Goal: Task Accomplishment & Management: Use online tool/utility

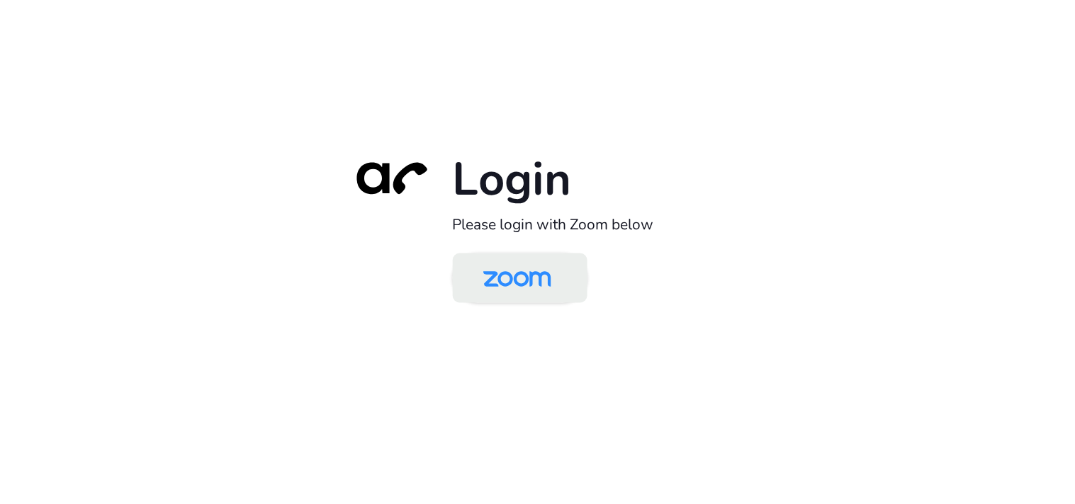
click at [537, 288] on img at bounding box center [517, 279] width 98 height 46
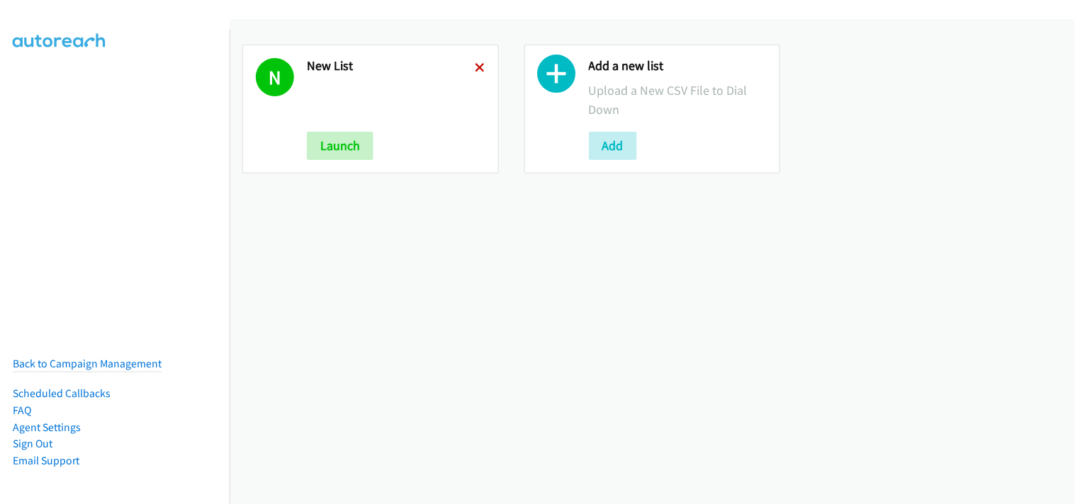
click at [477, 67] on icon at bounding box center [480, 69] width 10 height 10
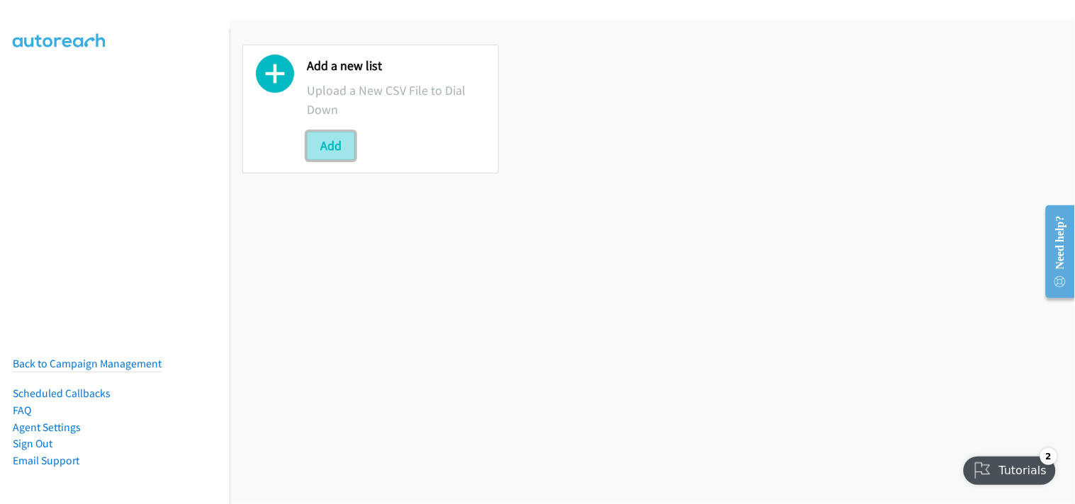
click at [341, 139] on button "Add" at bounding box center [331, 146] width 48 height 28
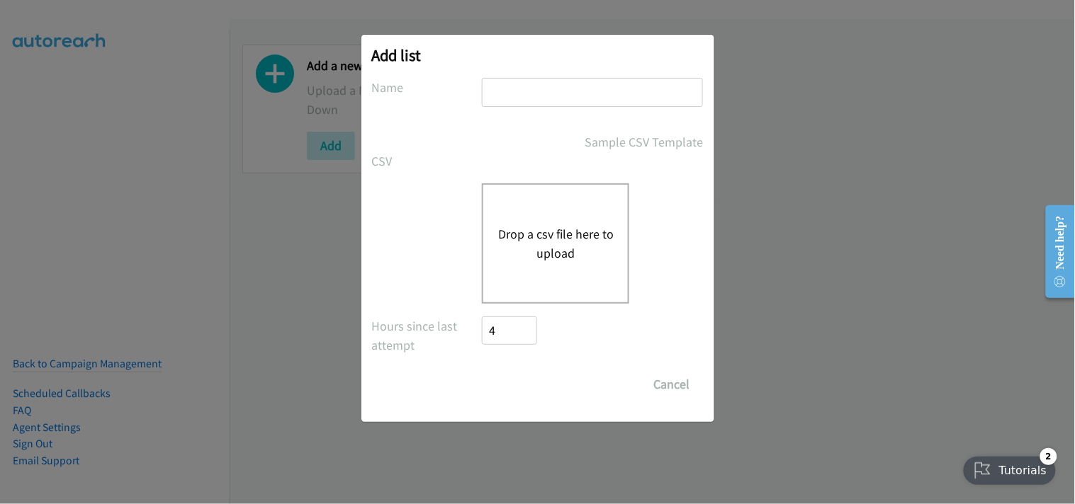
click at [579, 232] on button "Drop a csv file here to upload" at bounding box center [555, 244] width 116 height 38
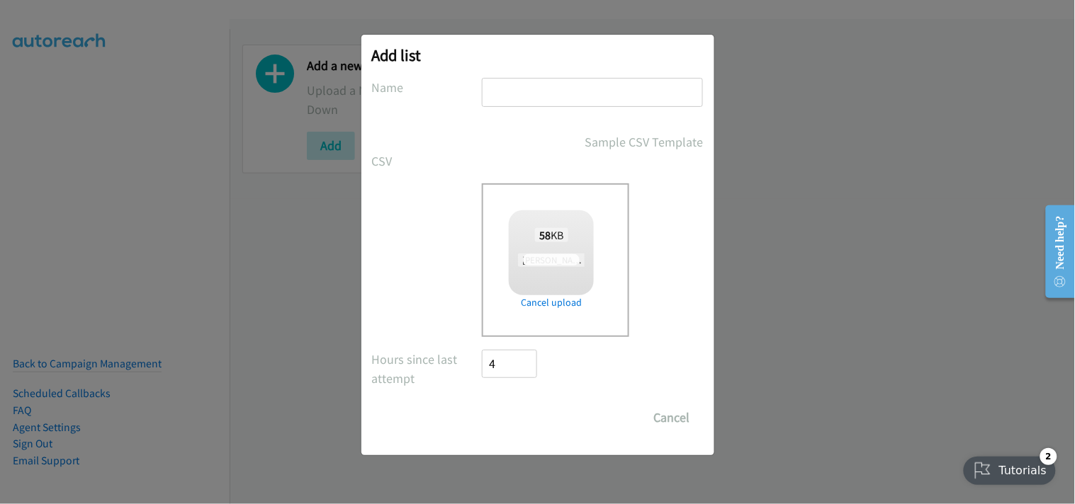
click at [536, 99] on input "text" at bounding box center [592, 92] width 221 height 29
type input "New List"
checkbox input "true"
click at [523, 399] on form "No phone fields were returned for that Report or List View Please upload a csv …" at bounding box center [538, 255] width 332 height 354
click at [1013, 8] on div at bounding box center [537, 252] width 1075 height 504
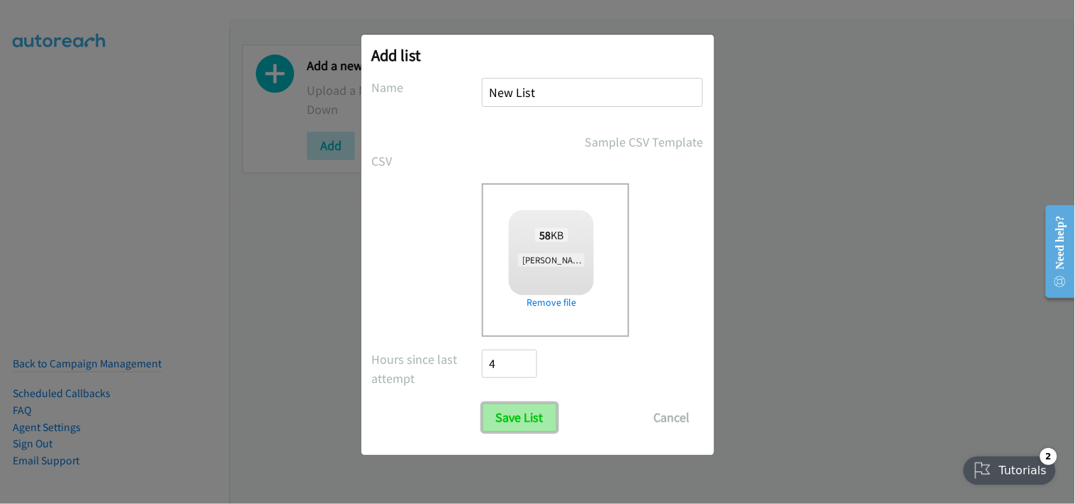
click at [540, 418] on input "Save List" at bounding box center [519, 418] width 74 height 28
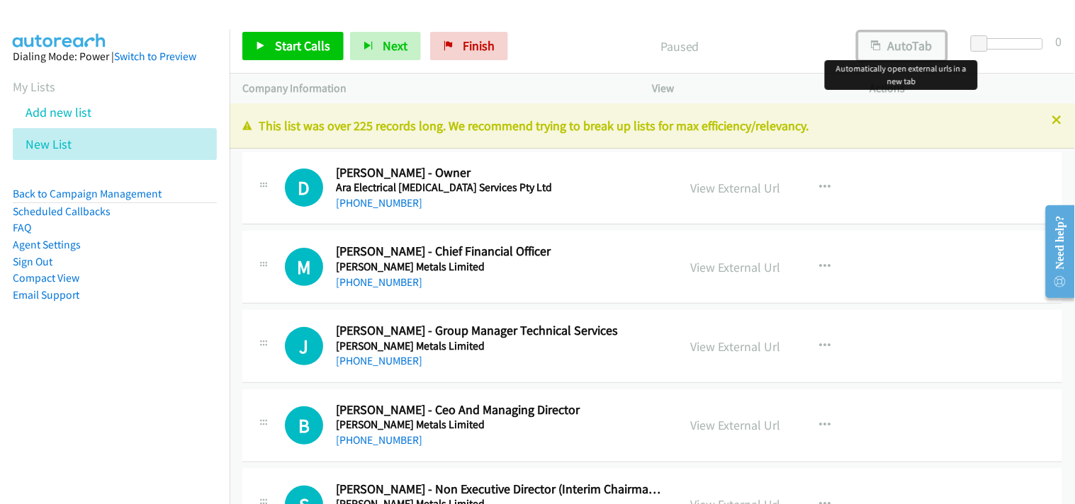
click at [904, 44] on button "AutoTab" at bounding box center [902, 46] width 88 height 28
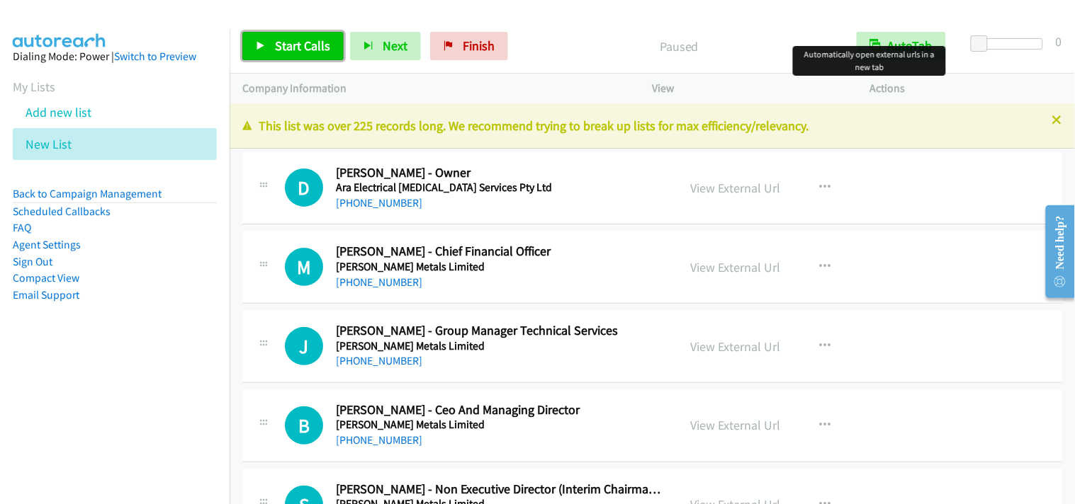
click at [288, 36] on link "Start Calls" at bounding box center [292, 46] width 101 height 28
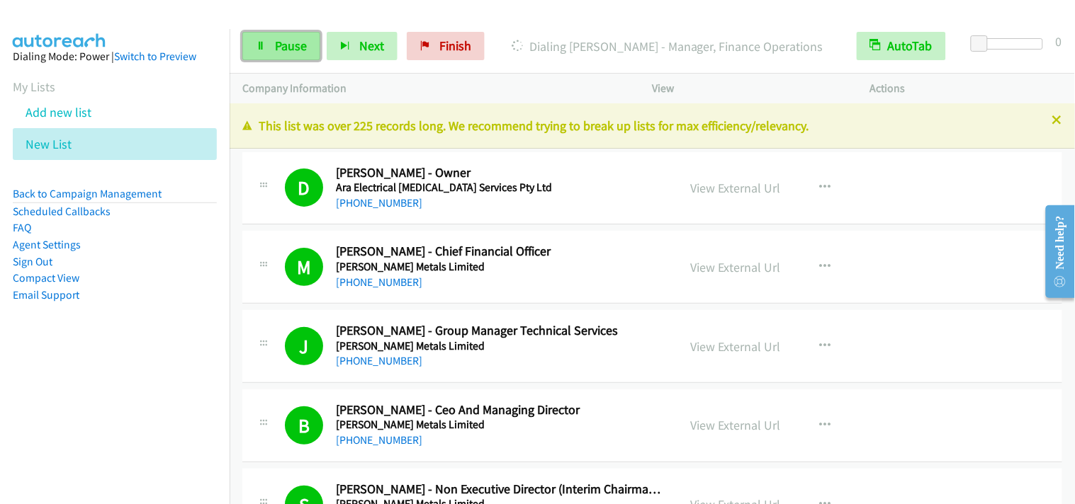
click at [293, 38] on span "Pause" at bounding box center [291, 46] width 32 height 16
